Goal: Check status: Check status

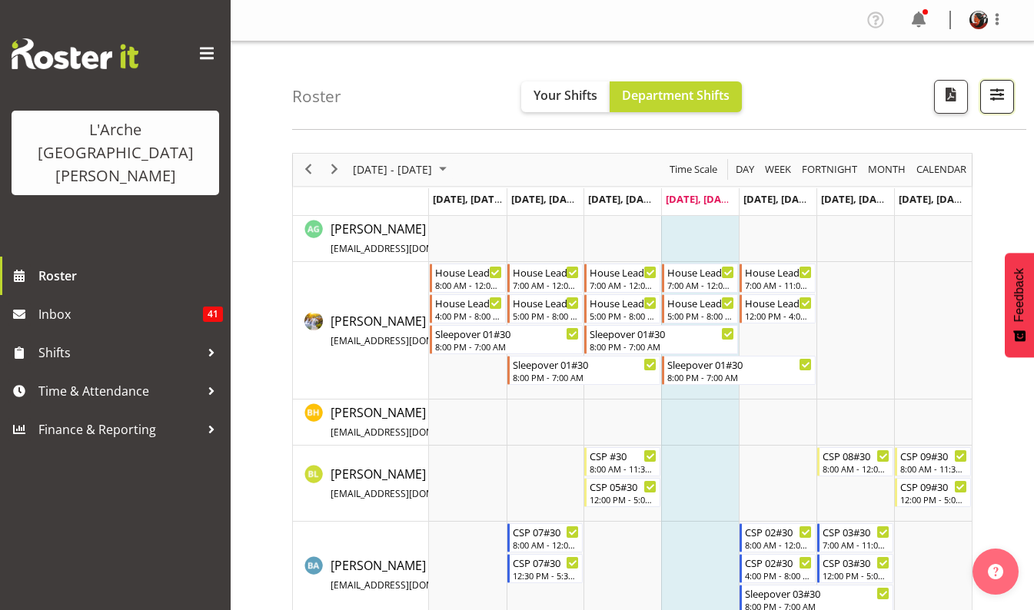
click at [990, 98] on span "button" at bounding box center [997, 95] width 20 height 20
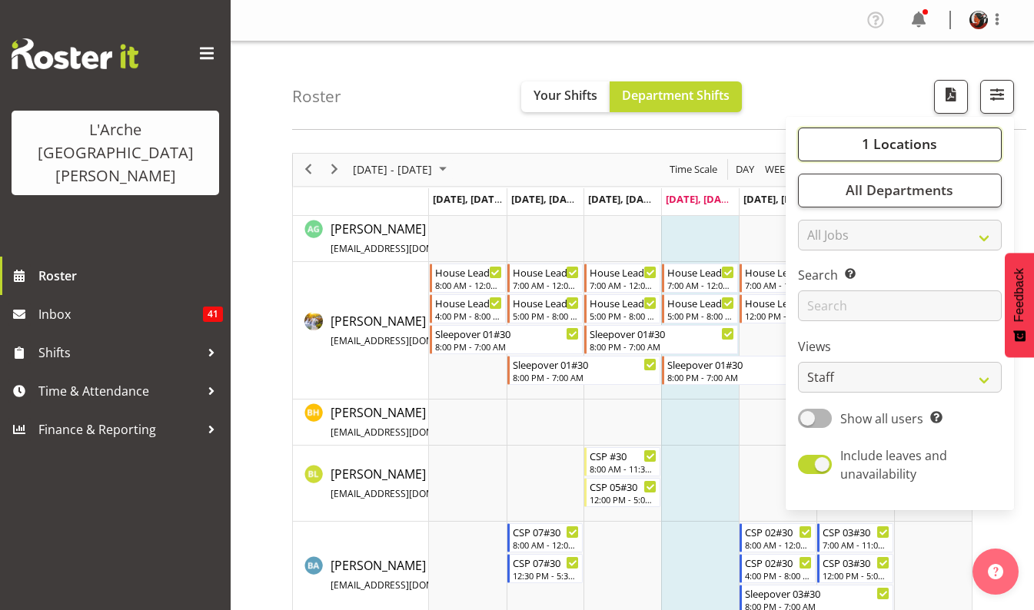
click at [913, 142] on span "1 Locations" at bounding box center [899, 144] width 75 height 18
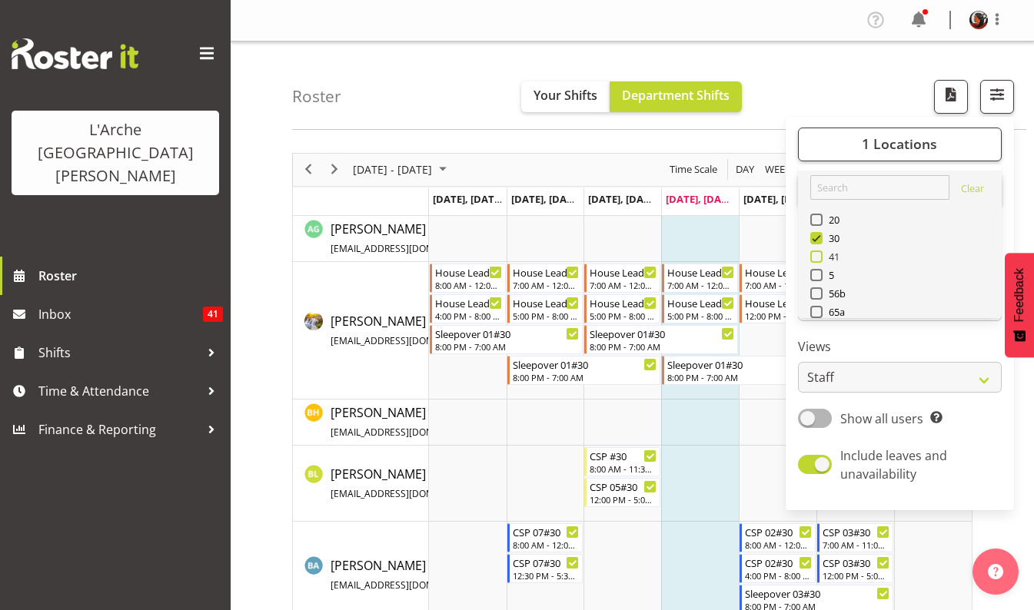
click at [820, 256] on span at bounding box center [816, 257] width 12 height 12
click at [820, 256] on input "41" at bounding box center [815, 256] width 10 height 10
checkbox input "true"
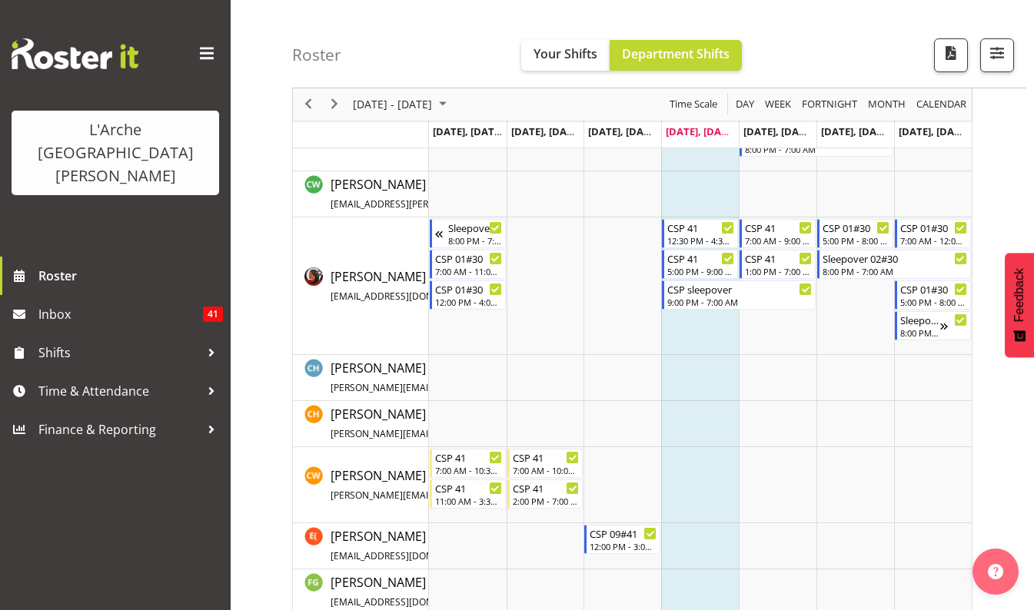
scroll to position [497, 0]
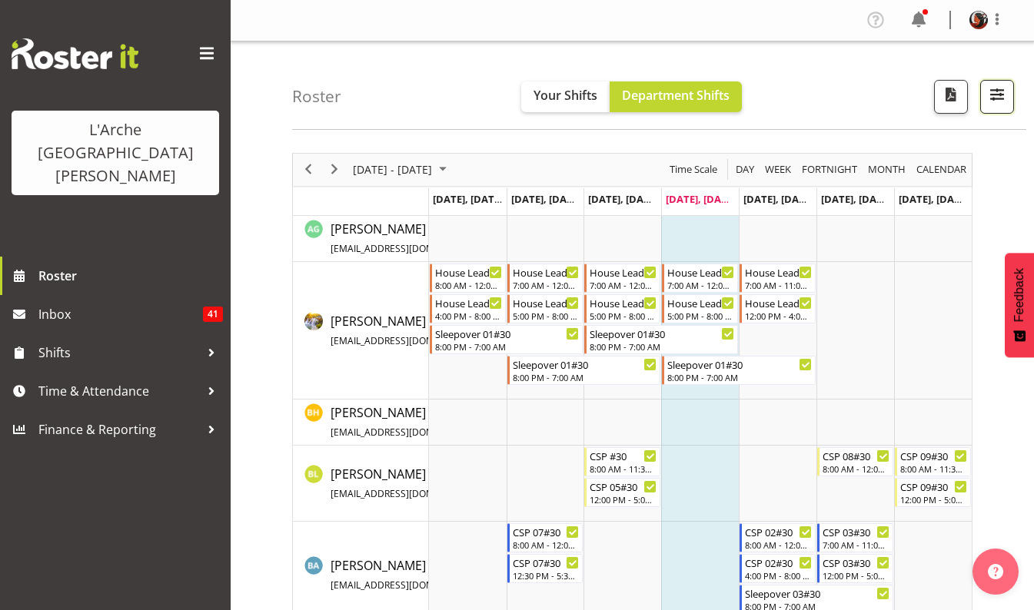
click at [989, 98] on span "button" at bounding box center [997, 95] width 20 height 20
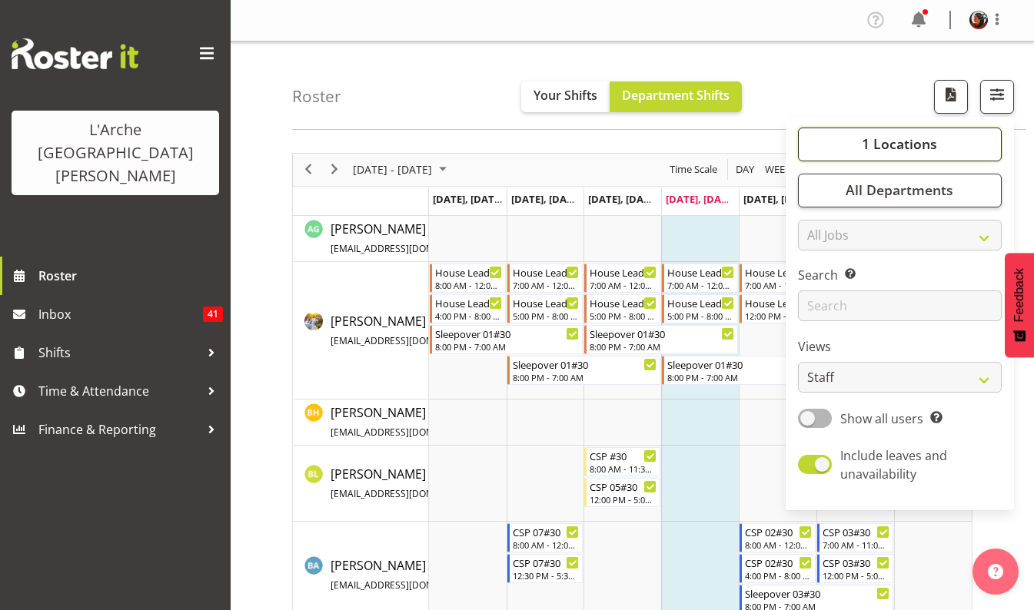
click at [899, 145] on span "1 Locations" at bounding box center [899, 144] width 75 height 18
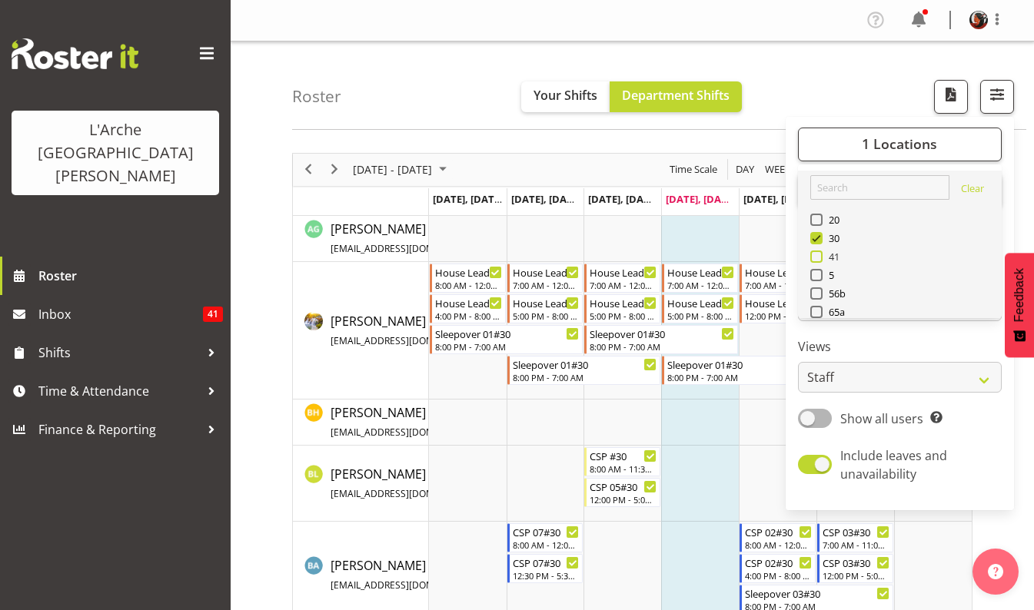
click at [820, 255] on span at bounding box center [816, 257] width 12 height 12
click at [820, 255] on input "41" at bounding box center [815, 256] width 10 height 10
checkbox input "true"
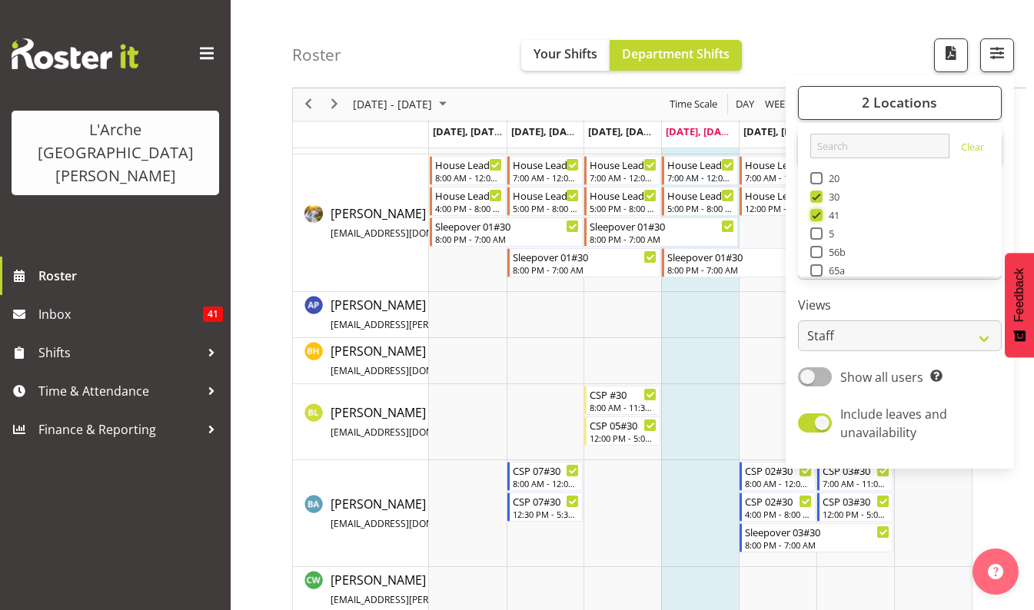
scroll to position [111, 0]
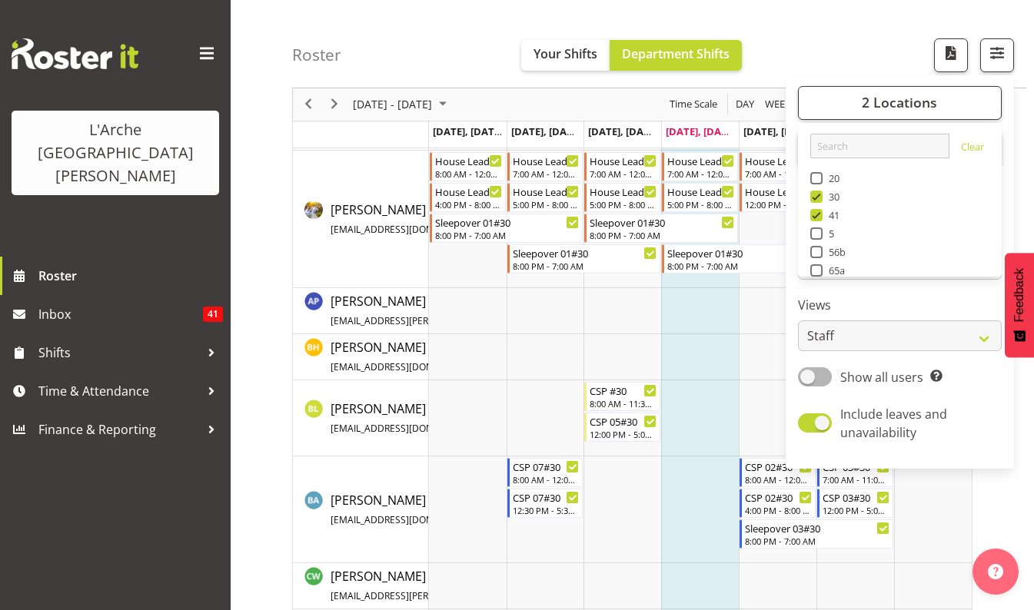
click at [772, 42] on div "Roster Your Shifts Department Shifts 2 Locations Clear 20 30 41 5 56b 65a 73 Ar…" at bounding box center [659, 44] width 734 height 88
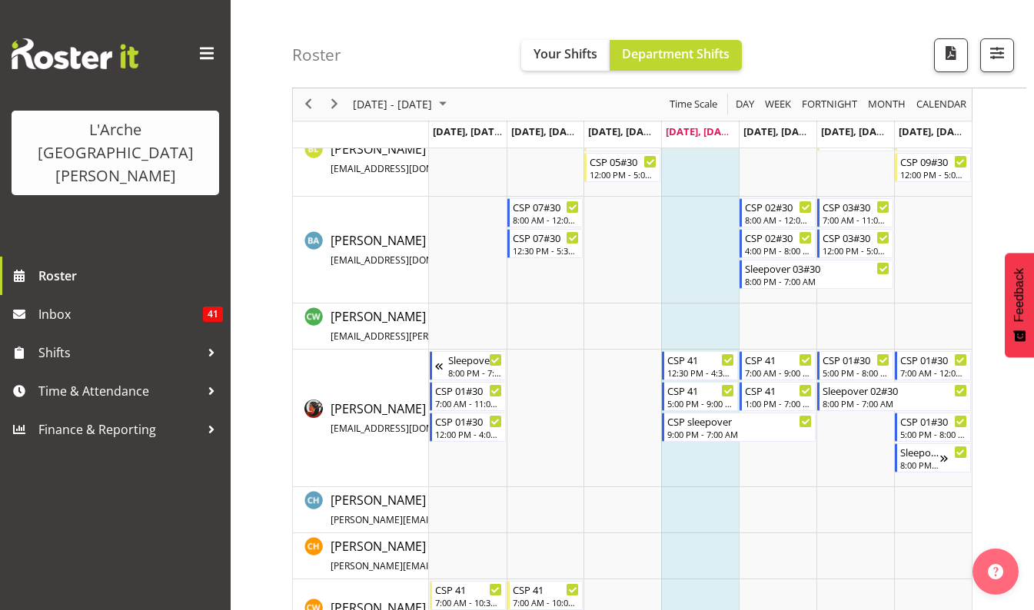
scroll to position [357, 0]
